Goal: Transaction & Acquisition: Purchase product/service

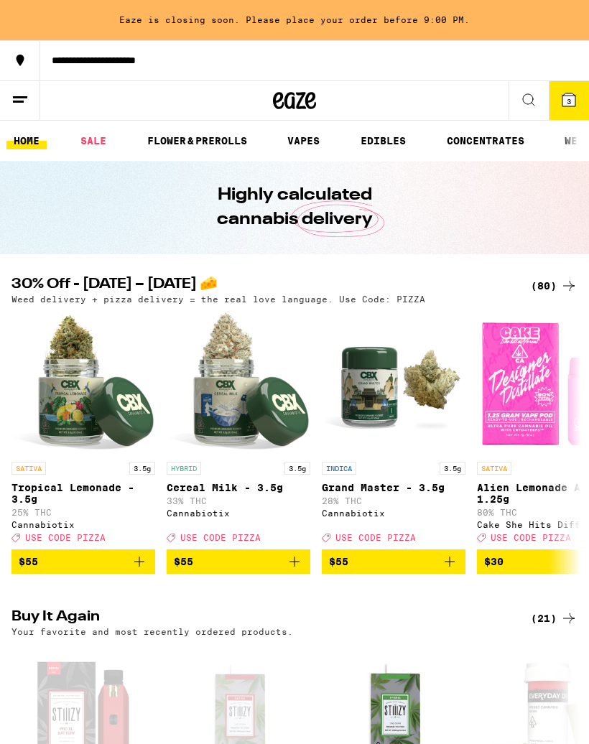
click at [562, 99] on icon at bounding box center [568, 99] width 13 height 13
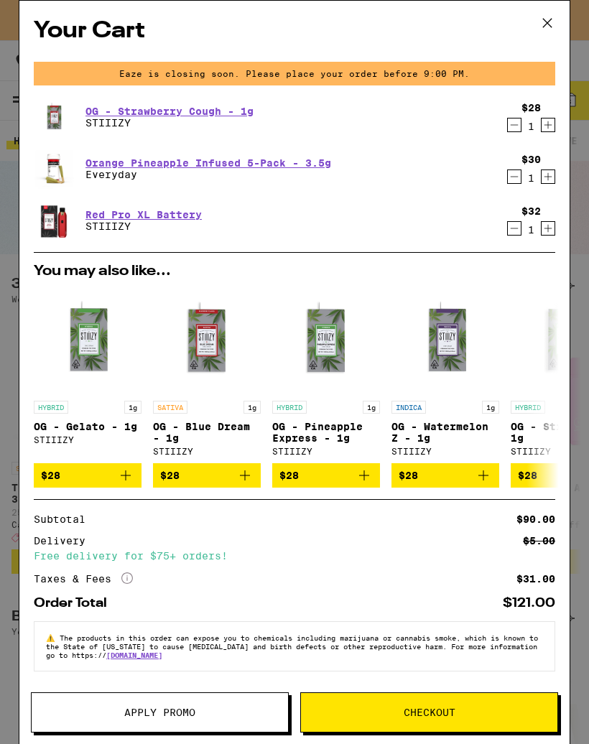
click at [517, 227] on icon "Decrement" at bounding box center [514, 228] width 13 height 17
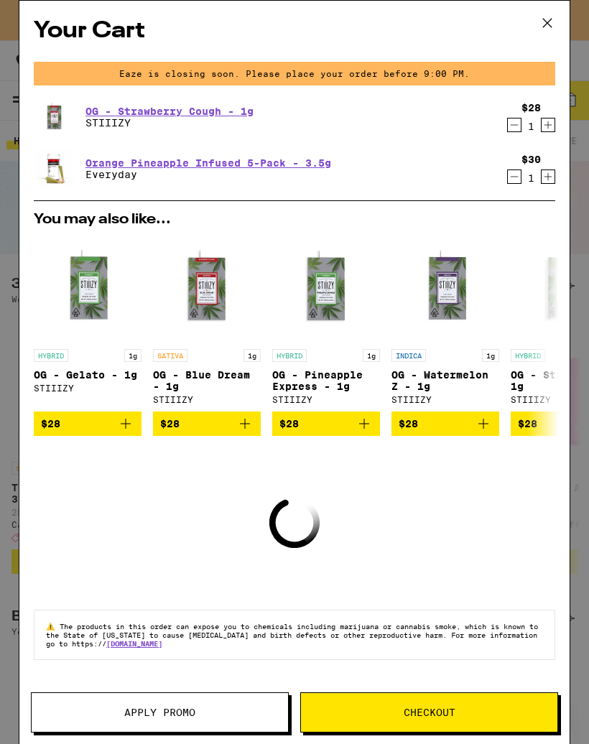
click at [516, 176] on icon "Decrement" at bounding box center [514, 176] width 13 height 17
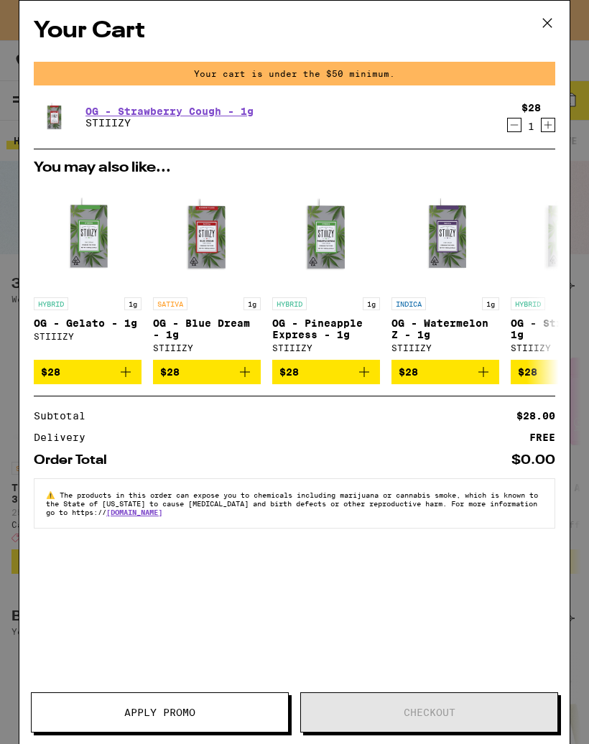
click at [517, 119] on icon "Decrement" at bounding box center [514, 124] width 13 height 17
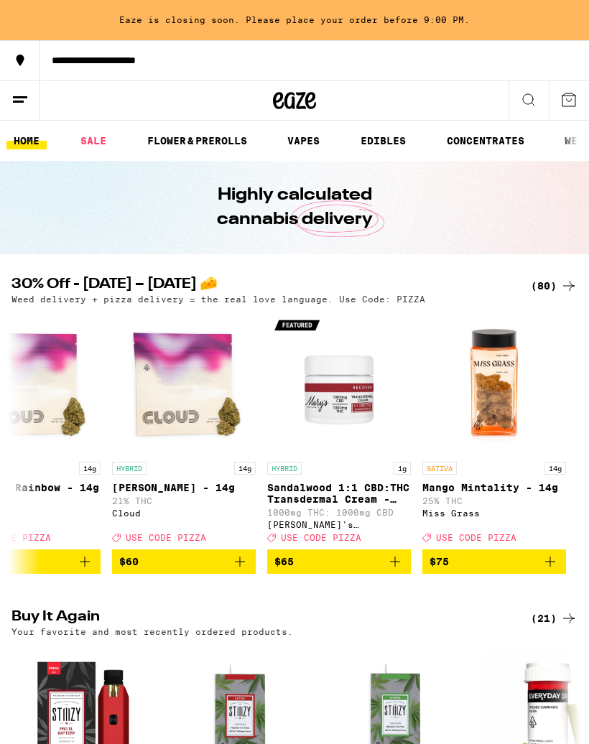
scroll to position [0, 11844]
